Goal: Go to known website: Go to known website

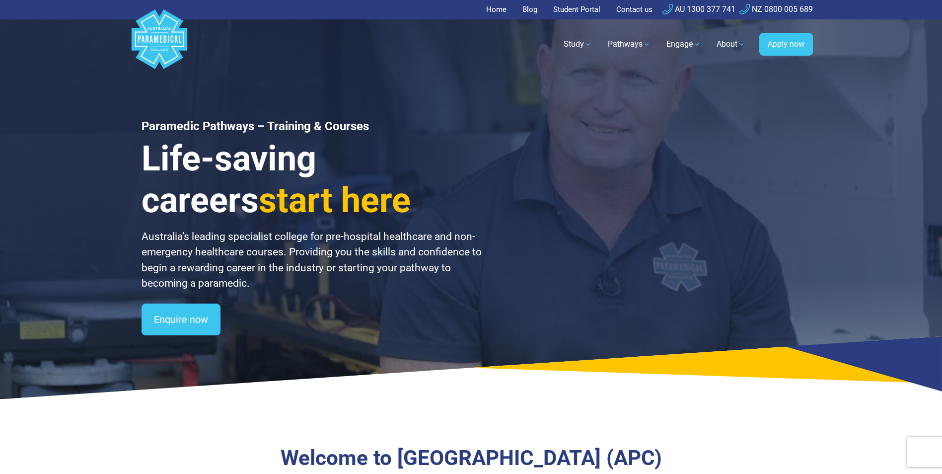
click at [576, 5] on link "Student Portal" at bounding box center [576, 9] width 59 height 19
click at [586, 7] on link "Student Portal" at bounding box center [576, 9] width 59 height 19
click at [570, 8] on link "Student Portal" at bounding box center [576, 9] width 59 height 19
